Goal: Information Seeking & Learning: Learn about a topic

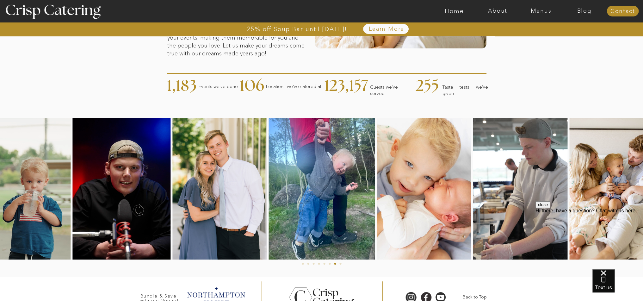
scroll to position [285, 0]
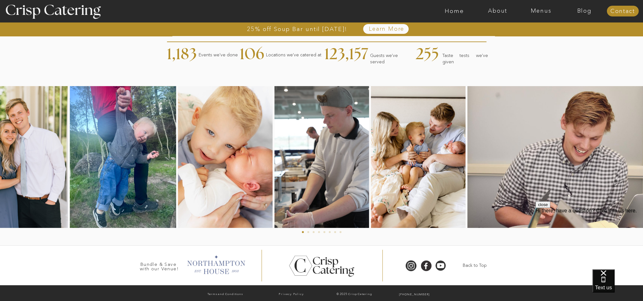
click at [218, 263] on div at bounding box center [216, 264] width 65 height 22
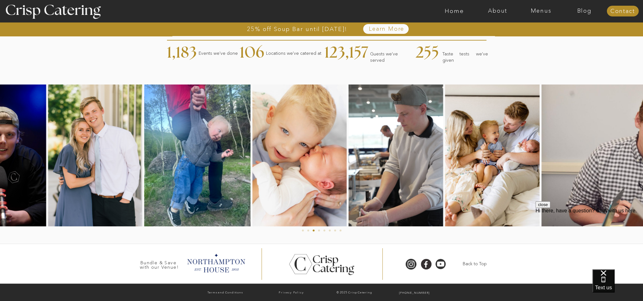
click at [57, 157] on img at bounding box center [95, 155] width 94 height 142
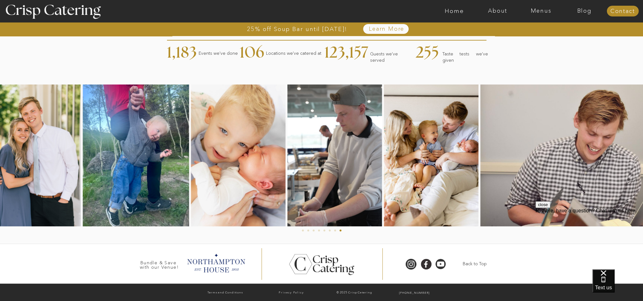
click at [349, 166] on img at bounding box center [334, 155] width 95 height 142
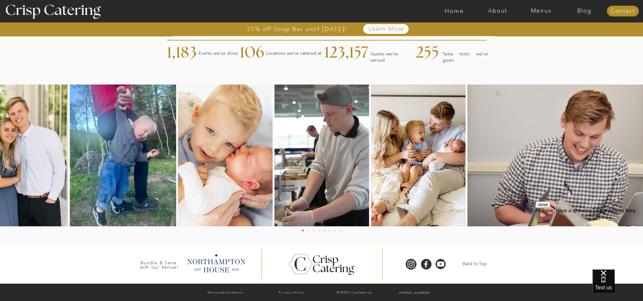
click at [321, 165] on img at bounding box center [321, 155] width 95 height 142
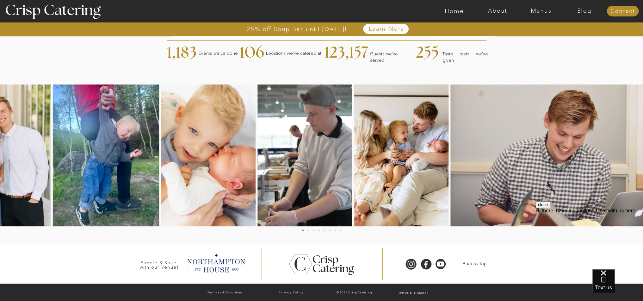
click at [291, 168] on img at bounding box center [305, 155] width 95 height 142
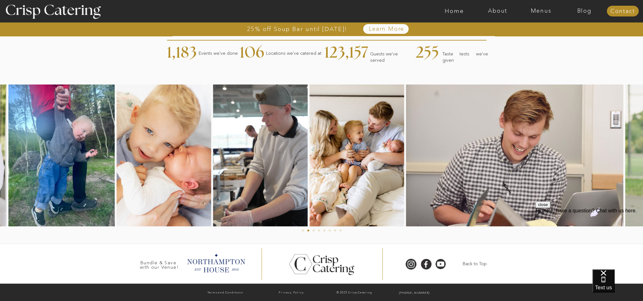
click at [281, 169] on img at bounding box center [260, 155] width 95 height 142
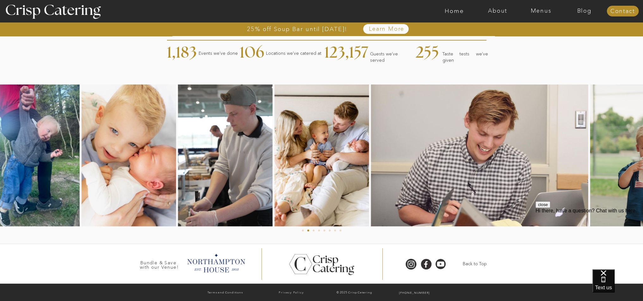
click at [281, 169] on img at bounding box center [322, 155] width 95 height 142
click at [280, 169] on img at bounding box center [322, 155] width 95 height 142
click at [278, 169] on img at bounding box center [322, 155] width 95 height 142
click at [277, 169] on img at bounding box center [322, 155] width 95 height 142
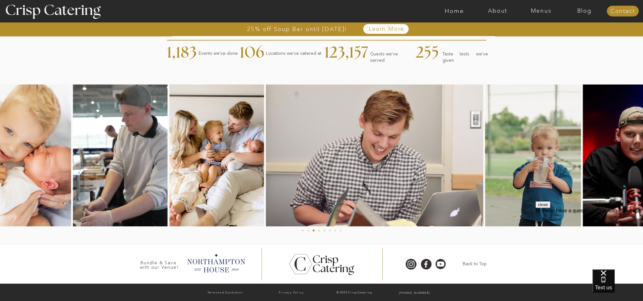
click at [335, 166] on img at bounding box center [374, 155] width 217 height 142
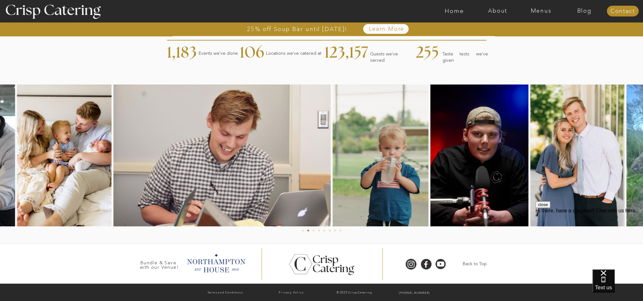
click at [197, 189] on img at bounding box center [221, 155] width 217 height 142
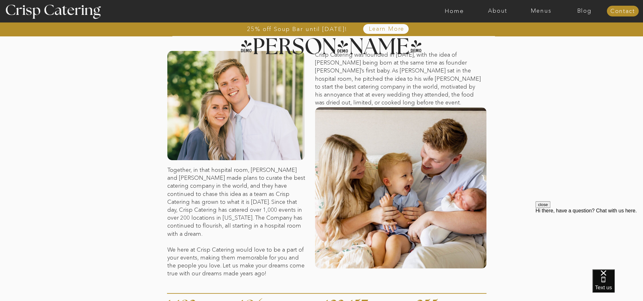
scroll to position [0, 0]
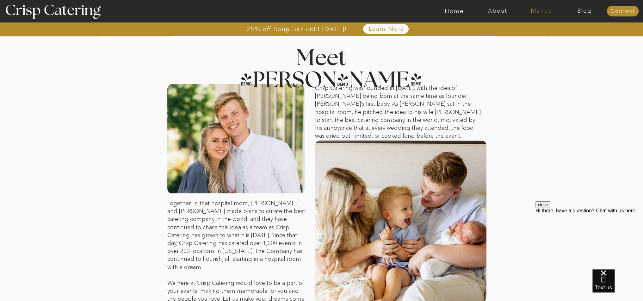
click at [539, 10] on nav "Menus" at bounding box center [541, 11] width 43 height 6
click at [0, 0] on nav "Menus" at bounding box center [0, 0] width 0 height 0
click at [540, 10] on nav "Menus" at bounding box center [541, 11] width 43 height 6
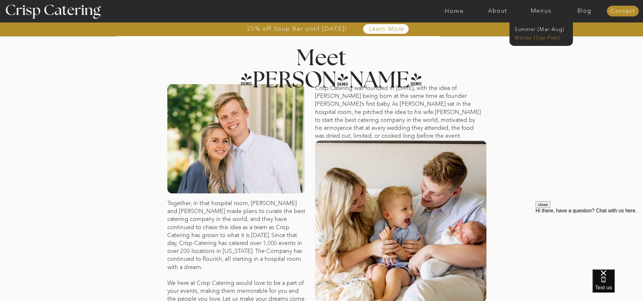
click at [530, 38] on nav "Winter (Sep-Feb)" at bounding box center [541, 37] width 52 height 6
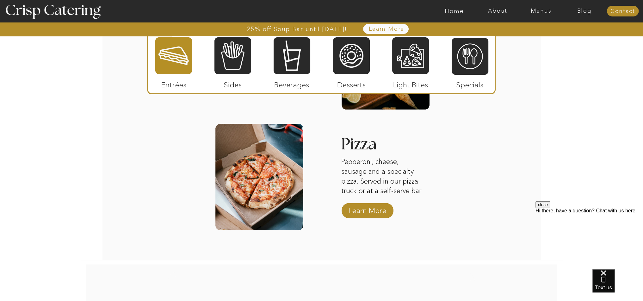
scroll to position [1044, 0]
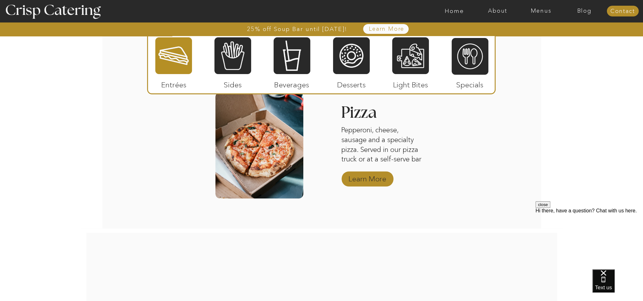
click at [372, 178] on p "Learn More" at bounding box center [367, 177] width 42 height 18
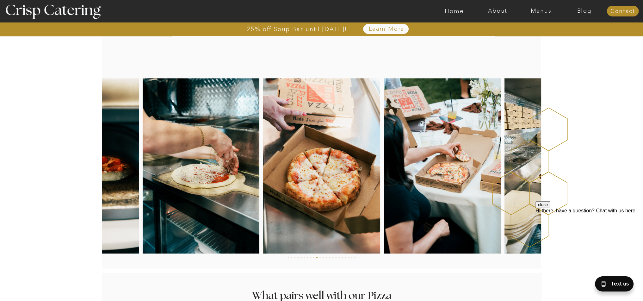
scroll to position [949, 0]
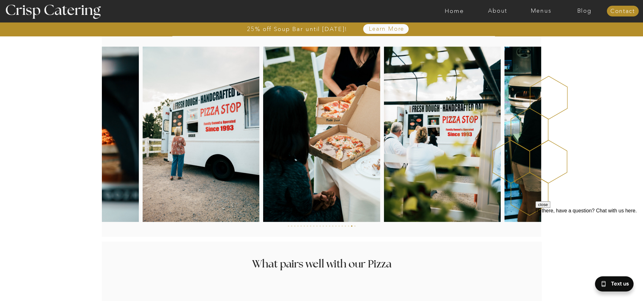
click at [200, 139] on img at bounding box center [201, 134] width 117 height 175
click at [201, 139] on img at bounding box center [201, 134] width 117 height 175
click at [206, 163] on img at bounding box center [201, 134] width 117 height 175
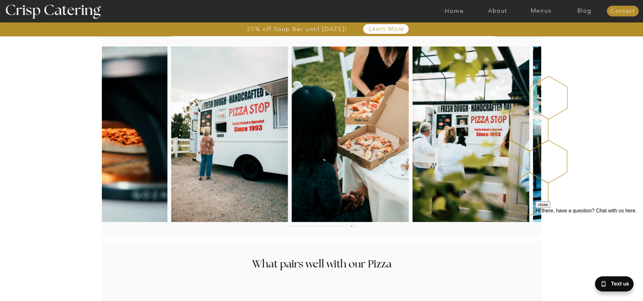
click at [255, 168] on img at bounding box center [229, 134] width 117 height 175
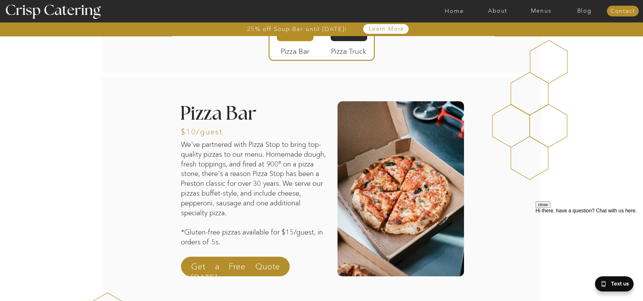
scroll to position [0, 0]
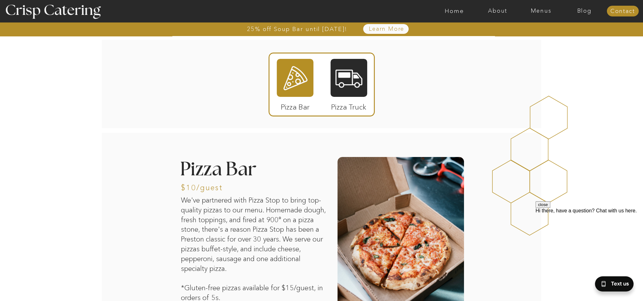
drag, startPoint x: 173, startPoint y: 224, endPoint x: 184, endPoint y: 214, distance: 14.5
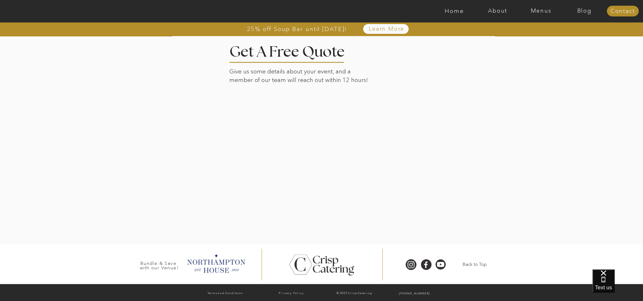
scroll to position [1044, 0]
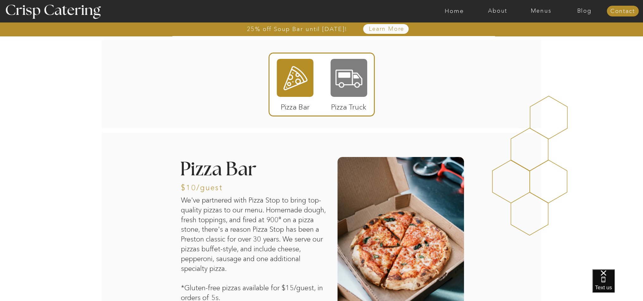
click at [345, 77] on div at bounding box center [349, 78] width 37 height 38
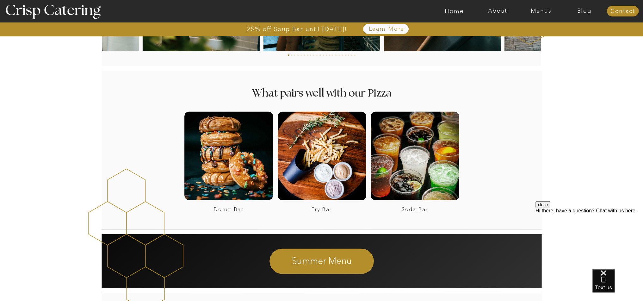
scroll to position [1171, 0]
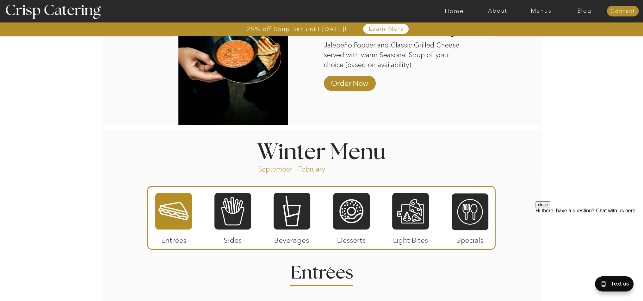
scroll to position [561, 0]
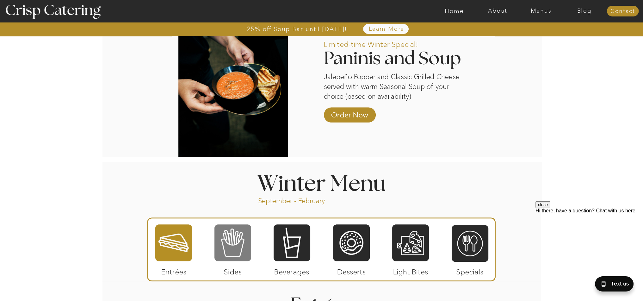
click at [230, 243] on div at bounding box center [233, 243] width 37 height 38
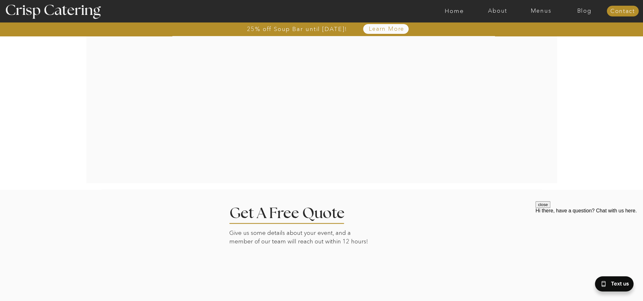
scroll to position [1384, 0]
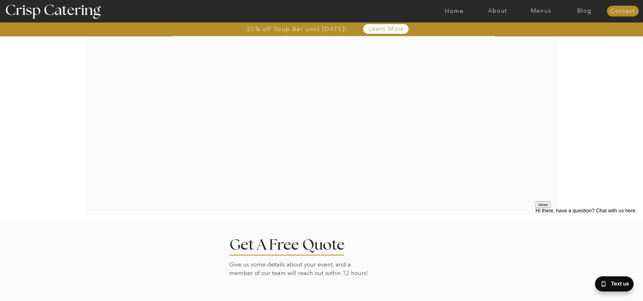
drag, startPoint x: 232, startPoint y: 241, endPoint x: 235, endPoint y: 243, distance: 4.0
